Goal: Task Accomplishment & Management: Manage account settings

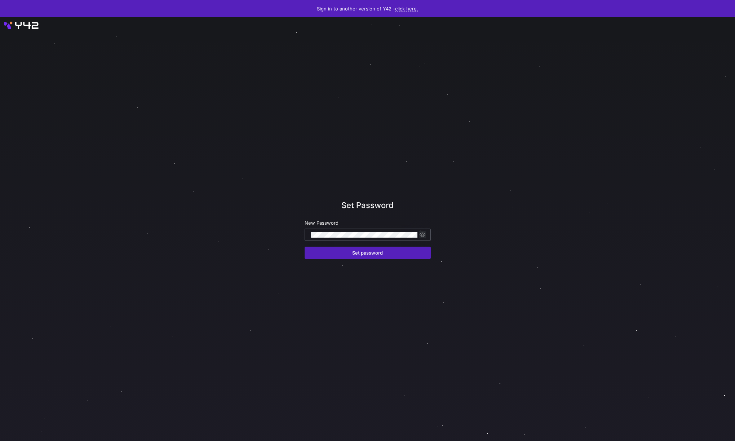
click at [422, 234] on span "button" at bounding box center [422, 234] width 7 height 7
click at [423, 234] on span "button" at bounding box center [422, 234] width 7 height 7
click at [379, 251] on span "Set password" at bounding box center [367, 253] width 31 height 6
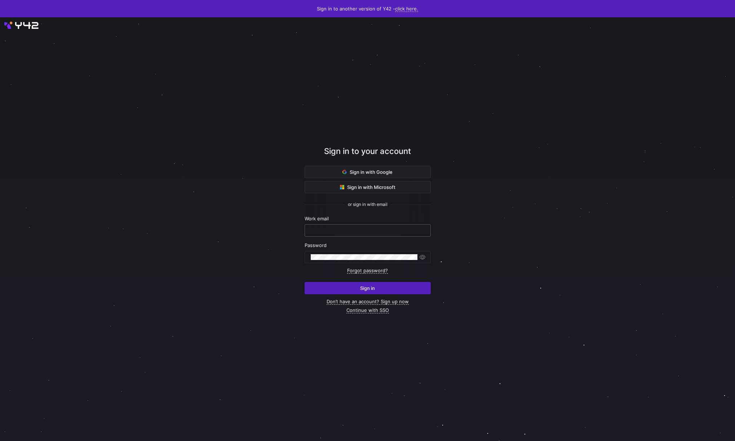
click at [373, 230] on input "text" at bounding box center [368, 231] width 114 height 6
type input "[PERSON_NAME][EMAIL_ADDRESS][DOMAIN_NAME]"
click at [377, 230] on input "text" at bounding box center [368, 231] width 114 height 6
type input "[PERSON_NAME][EMAIL_ADDRESS][DOMAIN_NAME]"
click at [305, 282] on button "Sign in" at bounding box center [368, 288] width 126 height 12
